Goal: Task Accomplishment & Management: Use online tool/utility

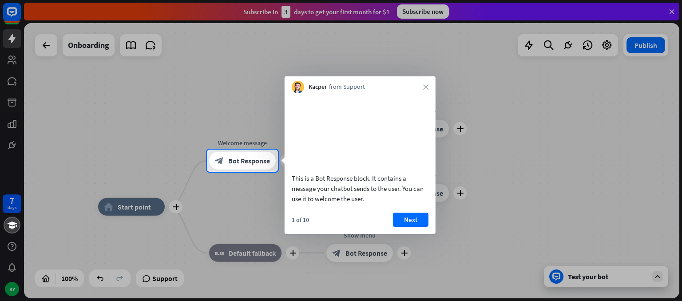
click at [350, 117] on video at bounding box center [360, 132] width 137 height 68
drag, startPoint x: 345, startPoint y: 131, endPoint x: 342, endPoint y: 140, distance: 9.7
click at [345, 133] on video at bounding box center [360, 132] width 137 height 68
click at [342, 141] on video at bounding box center [360, 132] width 137 height 68
click at [342, 142] on video at bounding box center [360, 132] width 137 height 68
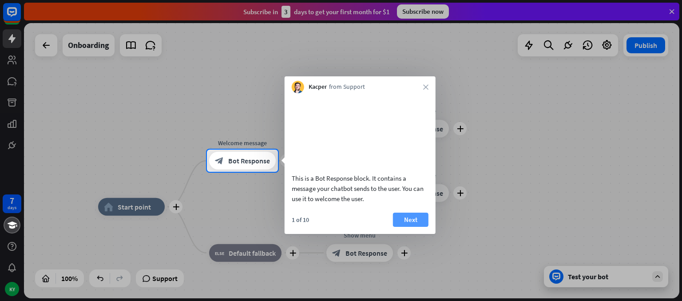
click at [406, 227] on button "Next" at bounding box center [411, 220] width 36 height 14
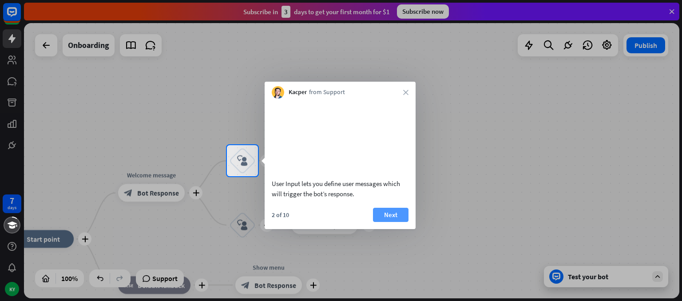
click at [405, 222] on button "Next" at bounding box center [391, 215] width 36 height 14
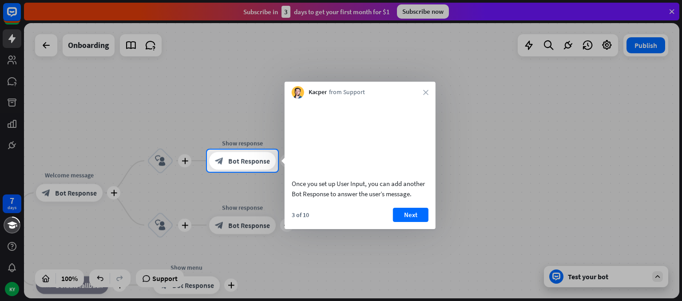
click at [544, 42] on div at bounding box center [341, 75] width 682 height 150
click at [426, 91] on icon "close" at bounding box center [425, 92] width 5 height 5
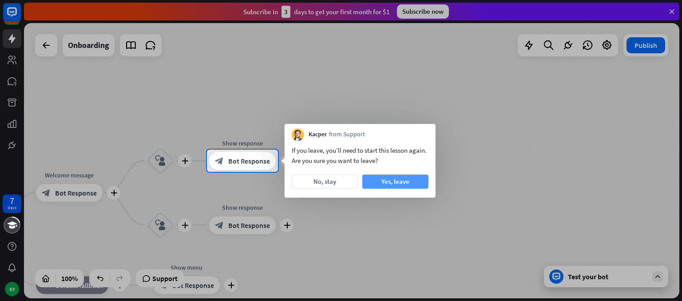
click at [381, 183] on button "Yes, leave" at bounding box center [395, 182] width 66 height 14
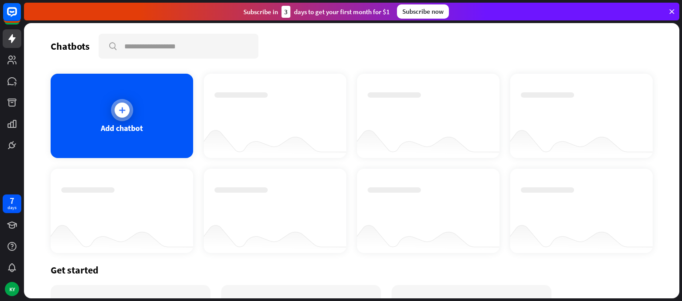
click at [128, 111] on div at bounding box center [122, 110] width 15 height 15
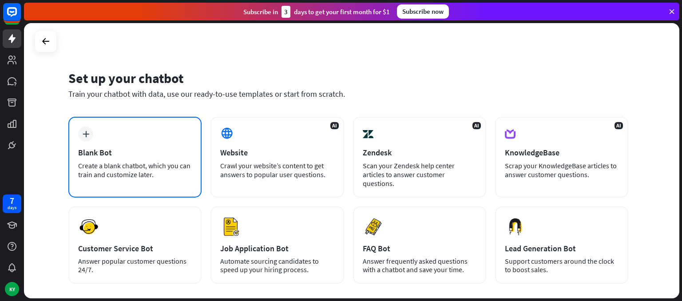
click at [90, 170] on div "Create a blank chatbot, which you can train and customize later." at bounding box center [135, 170] width 114 height 18
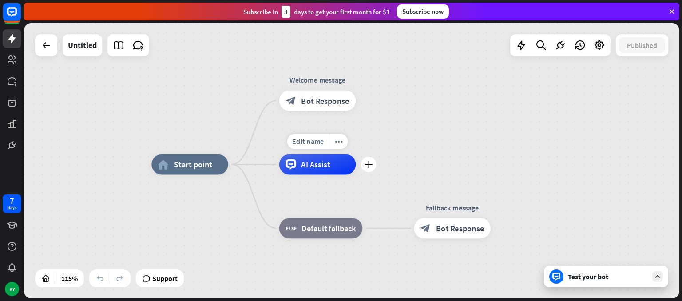
click at [320, 175] on div "Edit name more_horiz plus AI Assist" at bounding box center [317, 164] width 77 height 20
click at [371, 167] on icon "plus" at bounding box center [369, 164] width 8 height 7
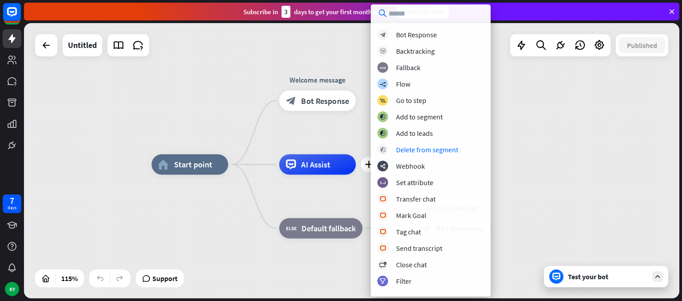
click at [545, 118] on div "home_2 Start point Welcome message block_bot_response Bot Response plus AI Assi…" at bounding box center [351, 160] width 655 height 275
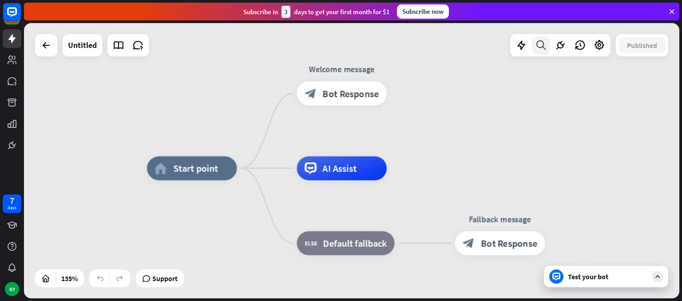
click at [535, 39] on div at bounding box center [541, 45] width 18 height 18
